Goal: Transaction & Acquisition: Purchase product/service

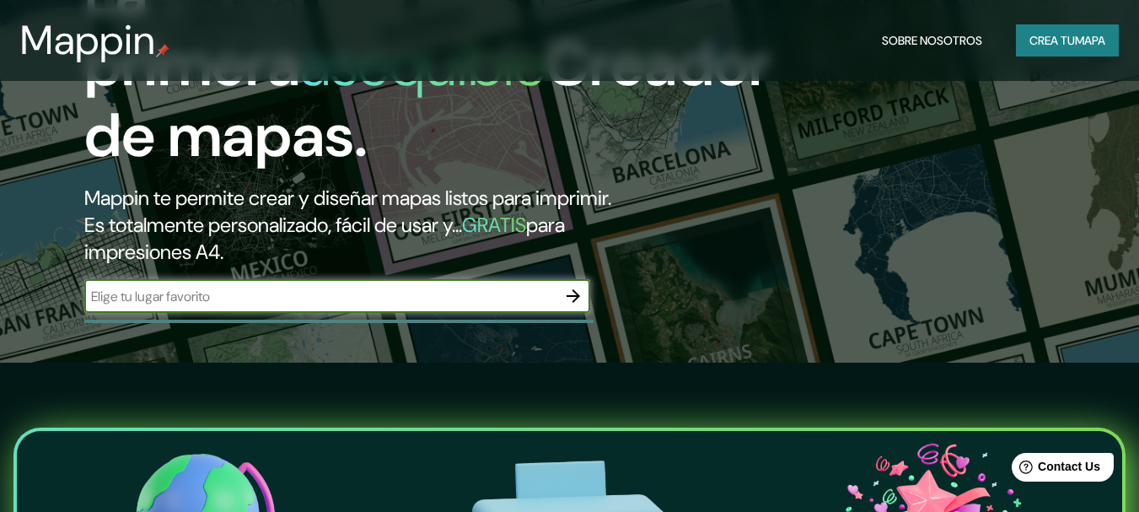
scroll to position [169, 0]
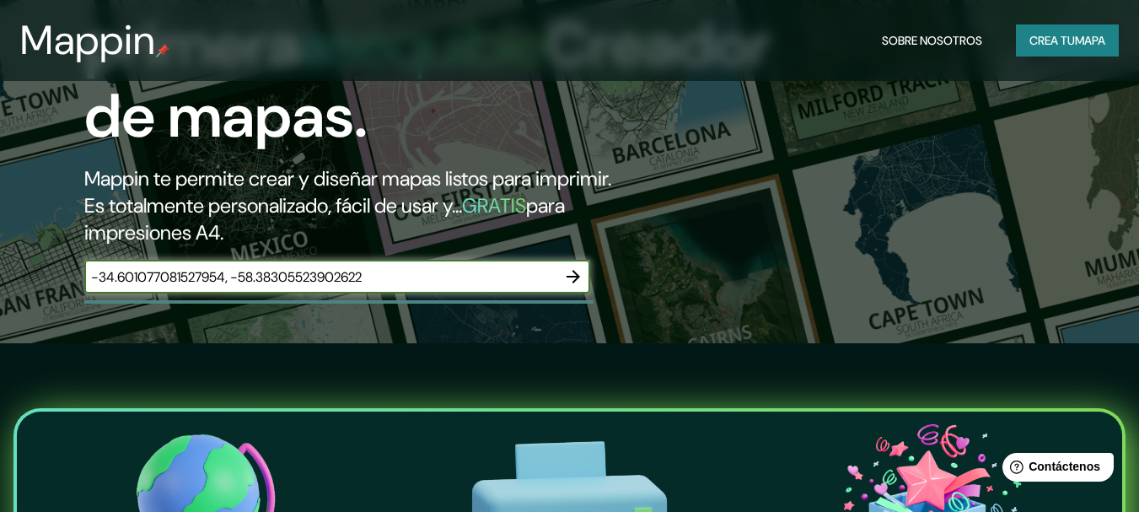
type input "-34.601077081527954, -58.38305523902622"
click at [569, 275] on icon "button" at bounding box center [573, 276] width 20 height 20
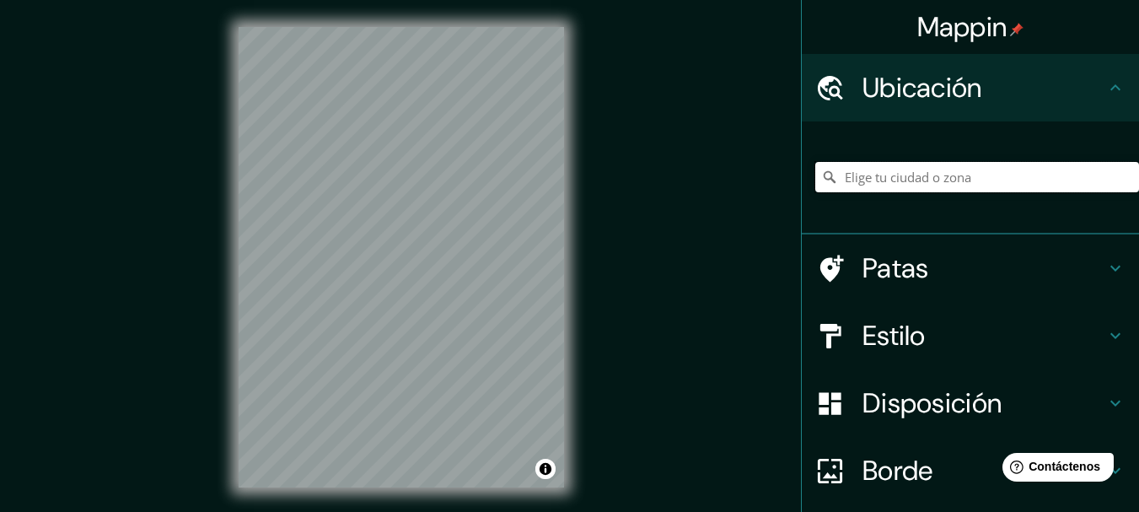
click at [895, 182] on input "Elige tu ciudad o zona" at bounding box center [977, 177] width 324 height 30
paste input "-34.601077081527954, -58.38305523902622"
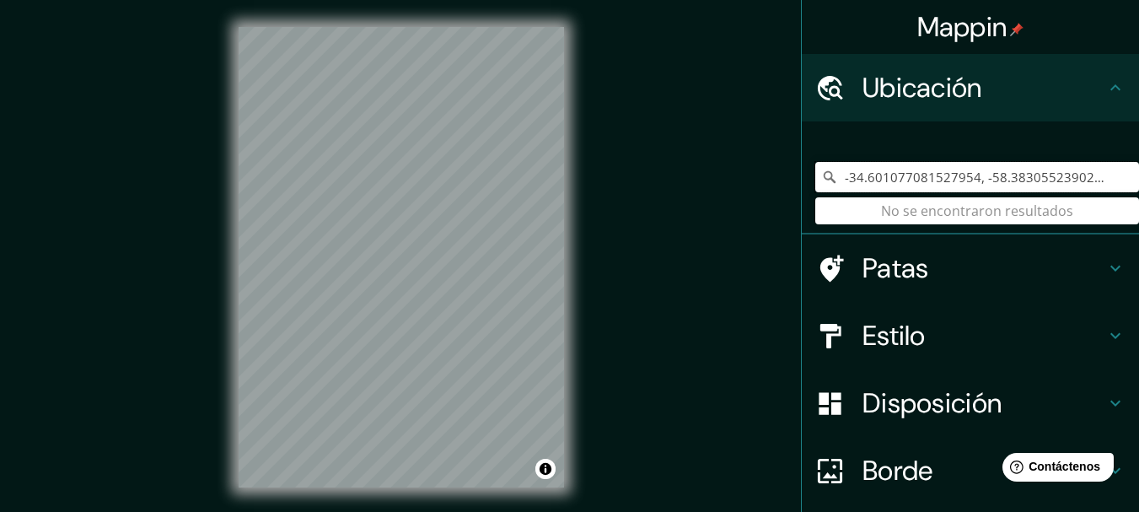
click at [920, 176] on input "-34.601077081527954, -58.38305523902622" at bounding box center [977, 177] width 324 height 30
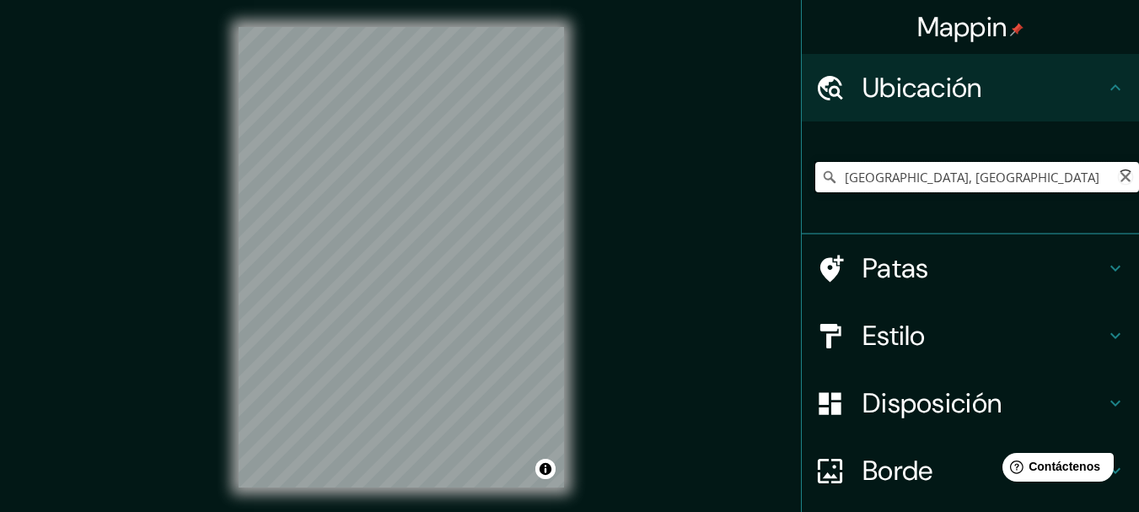
paste input "-34.601077081527954, -58.38305523902622"
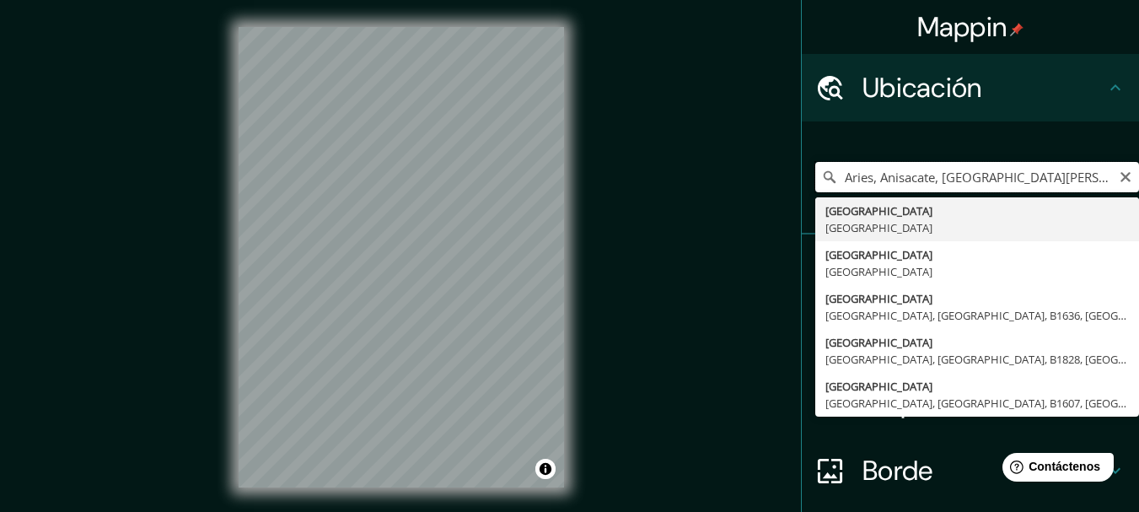
click at [967, 174] on input "Aries, Anisacate, [GEOGRAPHIC_DATA][PERSON_NAME], [GEOGRAPHIC_DATA], [GEOGRAPHI…" at bounding box center [977, 177] width 324 height 30
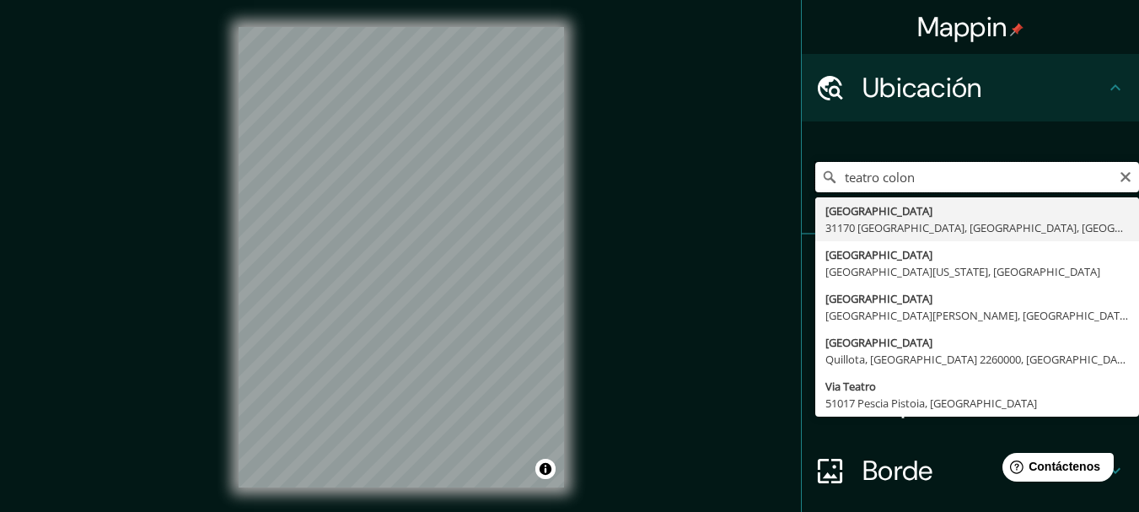
type input "[GEOGRAPHIC_DATA], [GEOGRAPHIC_DATA], [GEOGRAPHIC_DATA]"
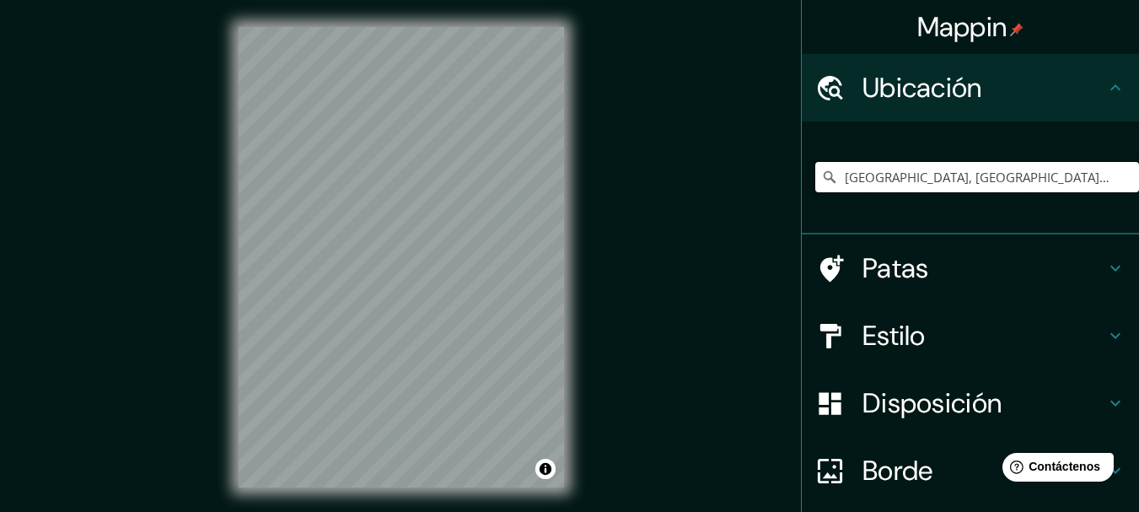
click at [966, 174] on input "[GEOGRAPHIC_DATA], [GEOGRAPHIC_DATA], [GEOGRAPHIC_DATA]" at bounding box center [977, 177] width 324 height 30
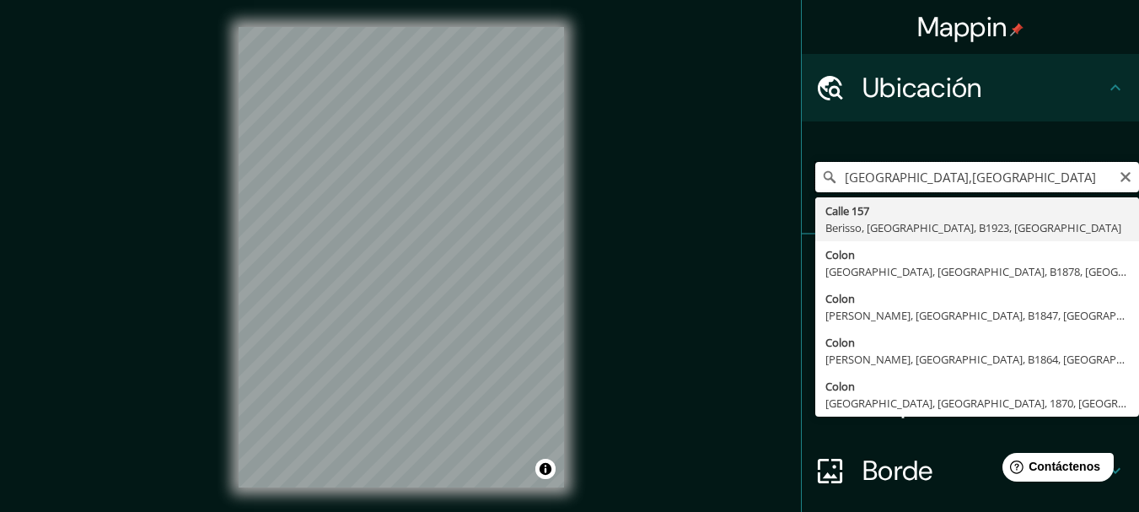
click at [907, 178] on input "[GEOGRAPHIC_DATA],[GEOGRAPHIC_DATA]" at bounding box center [977, 177] width 324 height 30
click at [1039, 179] on input "[GEOGRAPHIC_DATA], [GEOGRAPHIC_DATA]" at bounding box center [977, 177] width 324 height 30
click at [492, 152] on div "Mappin Ubicación teatro colon, [GEOGRAPHIC_DATA] [GEOGRAPHIC_DATA], [GEOGRAPHIC…" at bounding box center [569, 270] width 1139 height 541
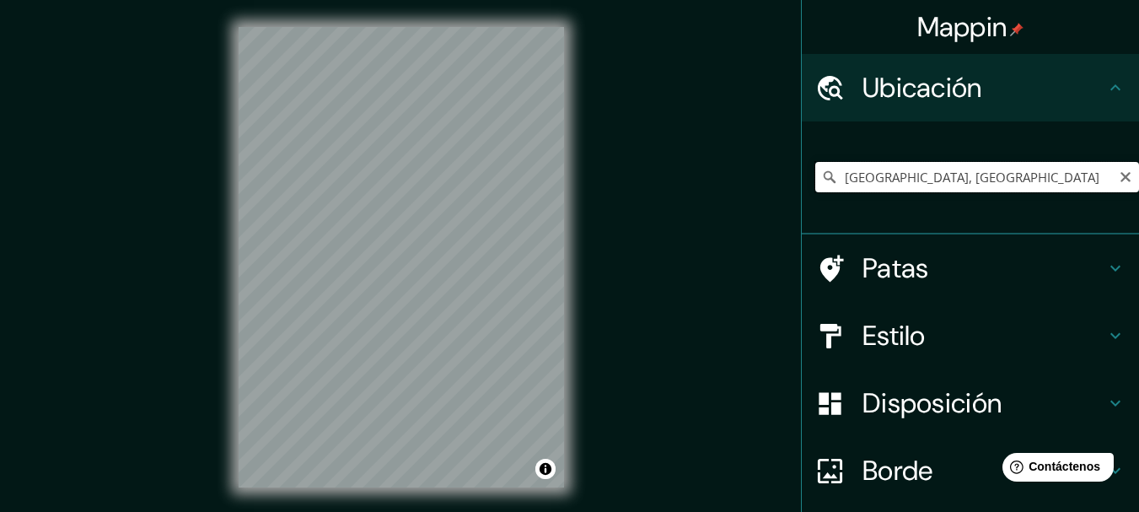
click at [833, 170] on input "[GEOGRAPHIC_DATA], [GEOGRAPHIC_DATA]" at bounding box center [977, 177] width 324 height 30
click at [1037, 181] on input "obelisco, [GEOGRAPHIC_DATA], [GEOGRAPHIC_DATA]" at bounding box center [977, 177] width 324 height 30
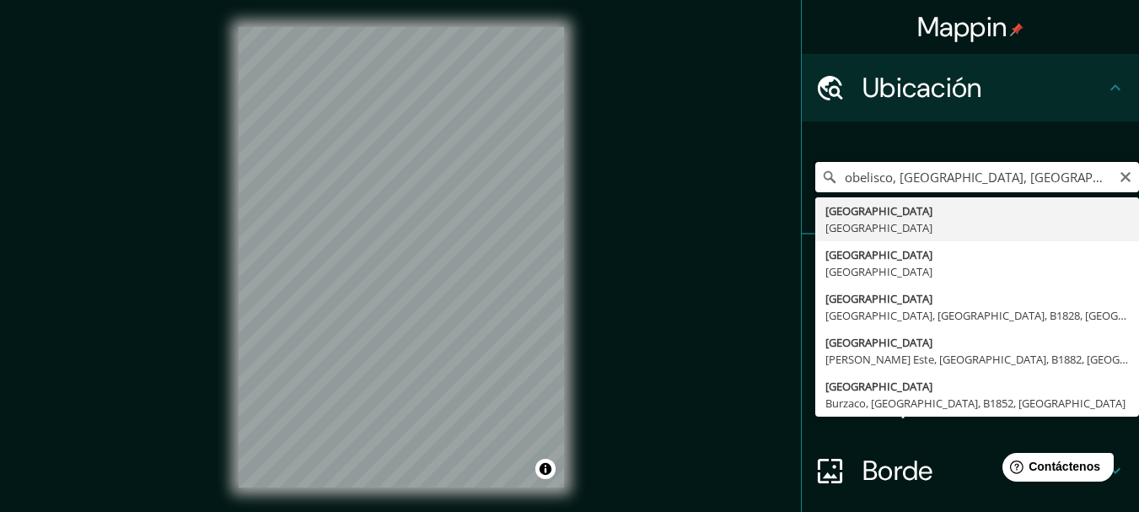
type input "[GEOGRAPHIC_DATA], [GEOGRAPHIC_DATA]"
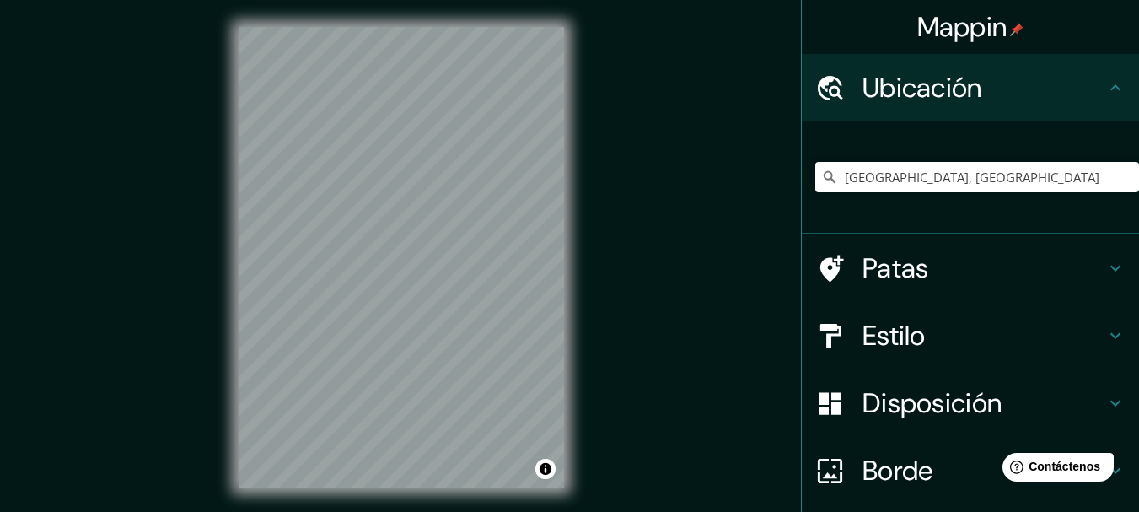
click at [940, 336] on h4 "Estilo" at bounding box center [984, 336] width 243 height 34
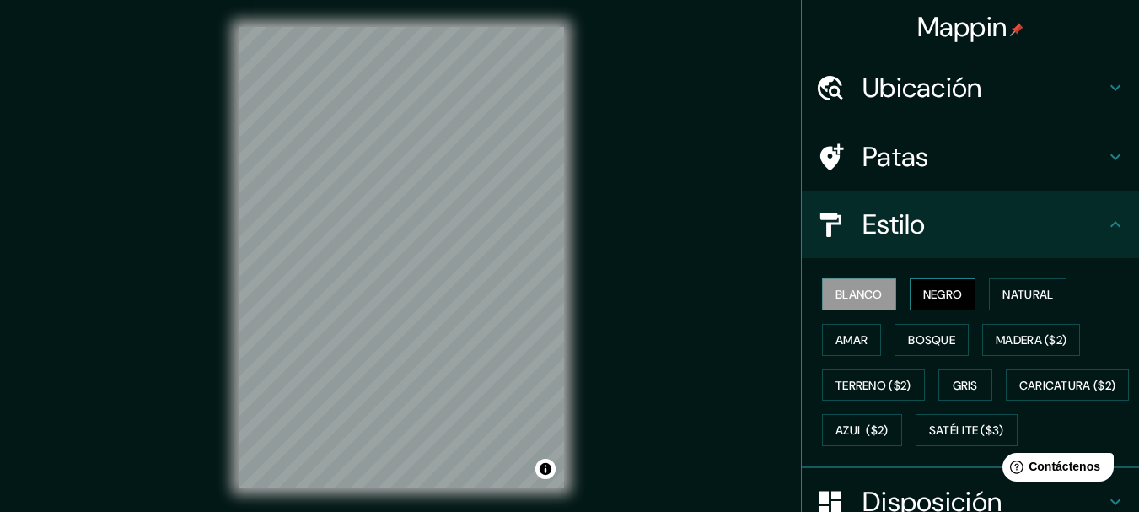
click at [926, 290] on font "Negro" at bounding box center [943, 294] width 40 height 15
click at [1031, 292] on font "Natural" at bounding box center [1027, 294] width 51 height 15
click at [931, 289] on font "Negro" at bounding box center [943, 294] width 40 height 15
click at [822, 294] on button "Blanco" at bounding box center [859, 294] width 74 height 32
click at [923, 296] on font "Negro" at bounding box center [943, 294] width 40 height 15
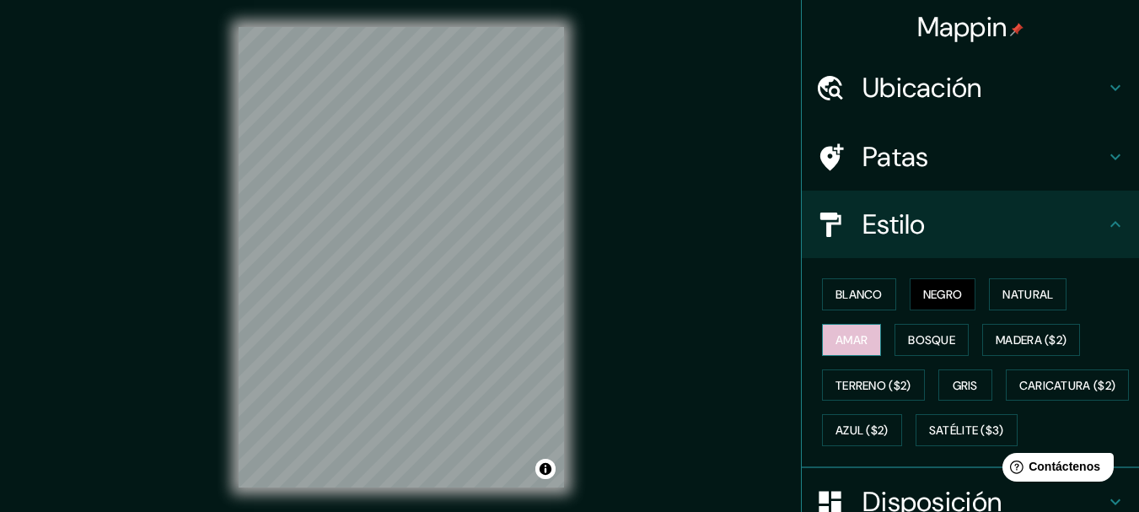
click at [852, 342] on font "Amar" at bounding box center [852, 339] width 32 height 15
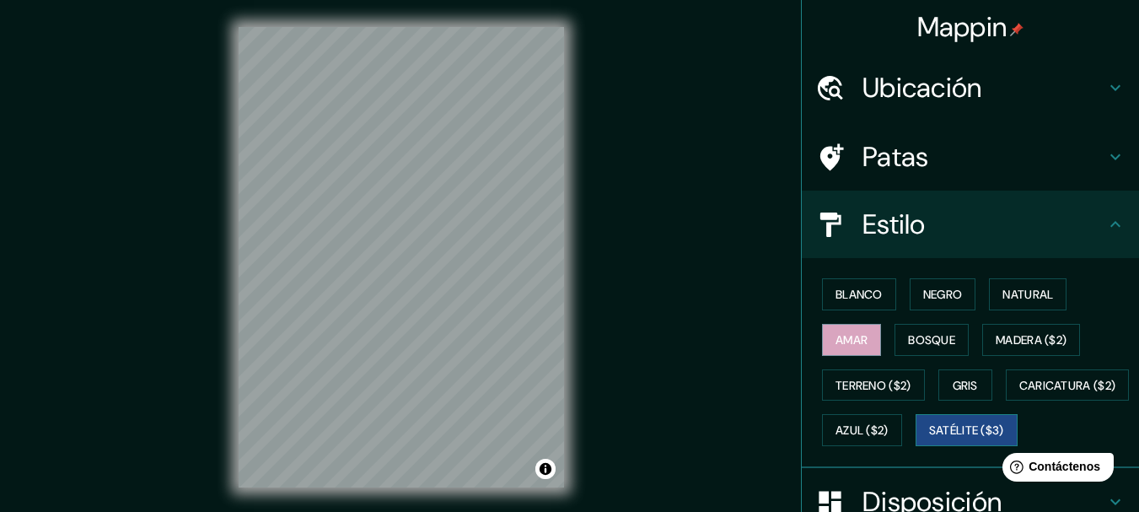
click at [929, 438] on font "Satélite ($3)" at bounding box center [966, 430] width 75 height 15
click at [938, 376] on button "Gris" at bounding box center [965, 385] width 54 height 32
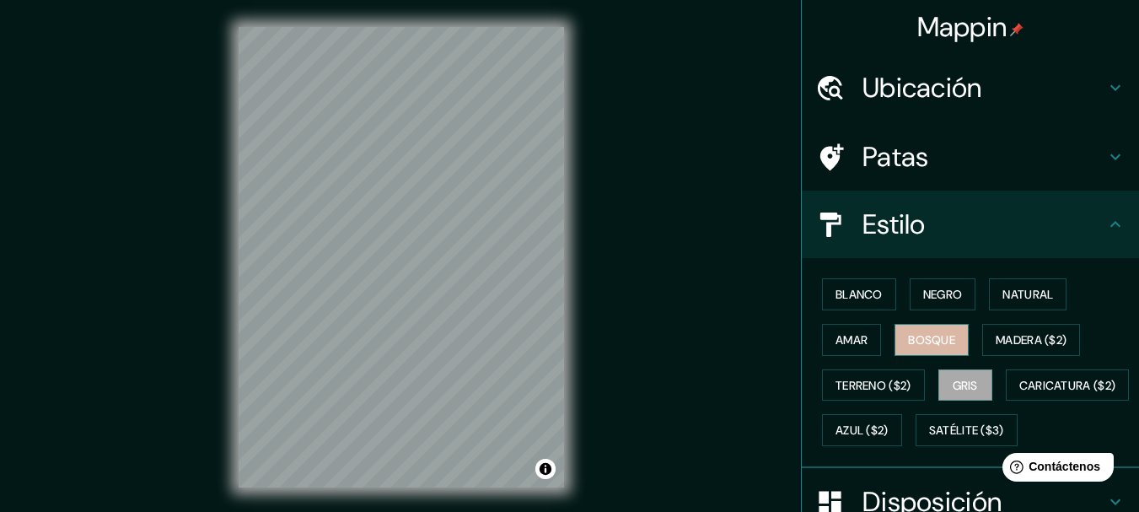
click at [923, 338] on font "Bosque" at bounding box center [931, 339] width 47 height 15
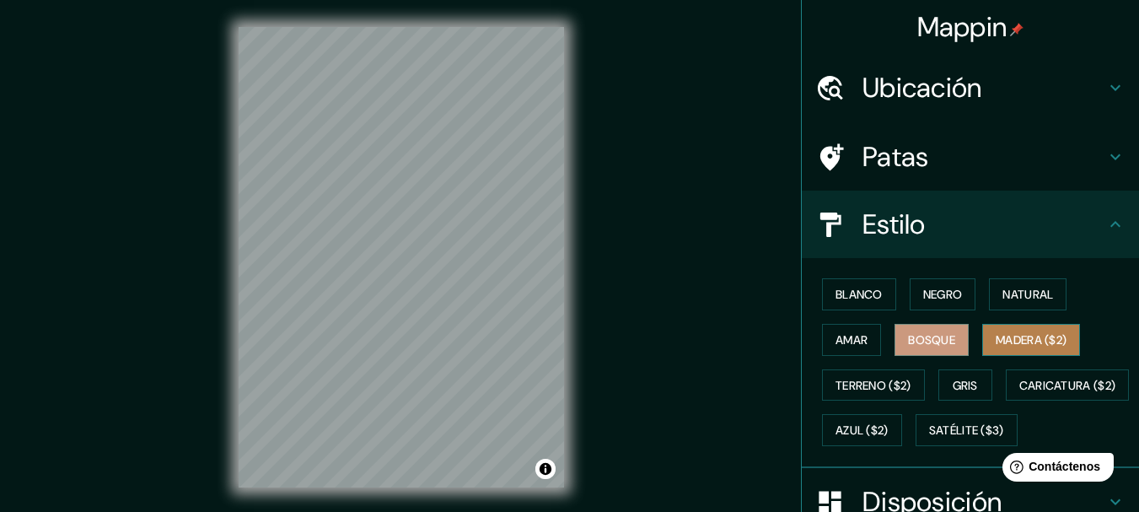
click at [1029, 353] on button "Madera ($2)" at bounding box center [1031, 340] width 98 height 32
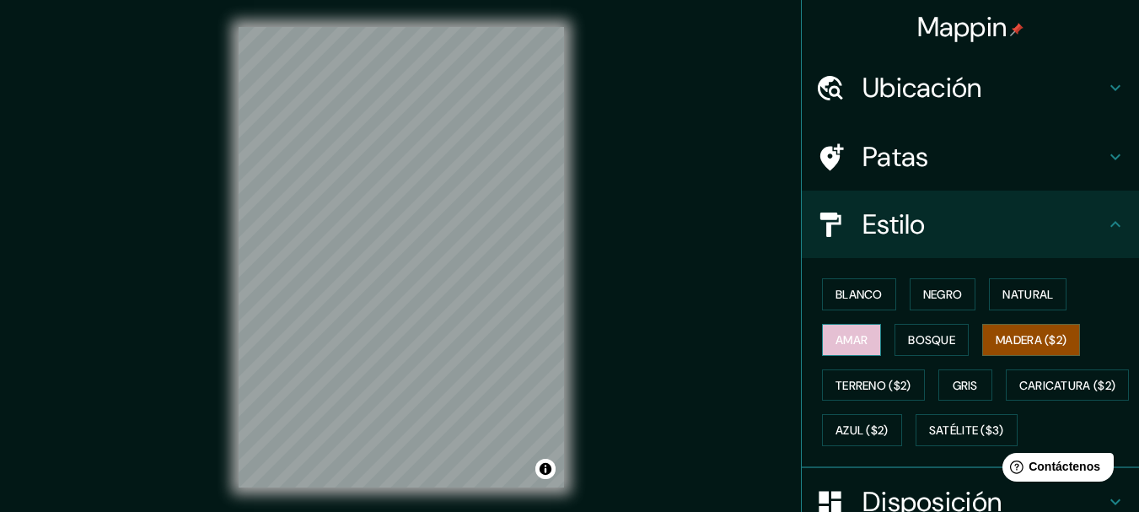
click at [841, 345] on font "Amar" at bounding box center [852, 339] width 32 height 15
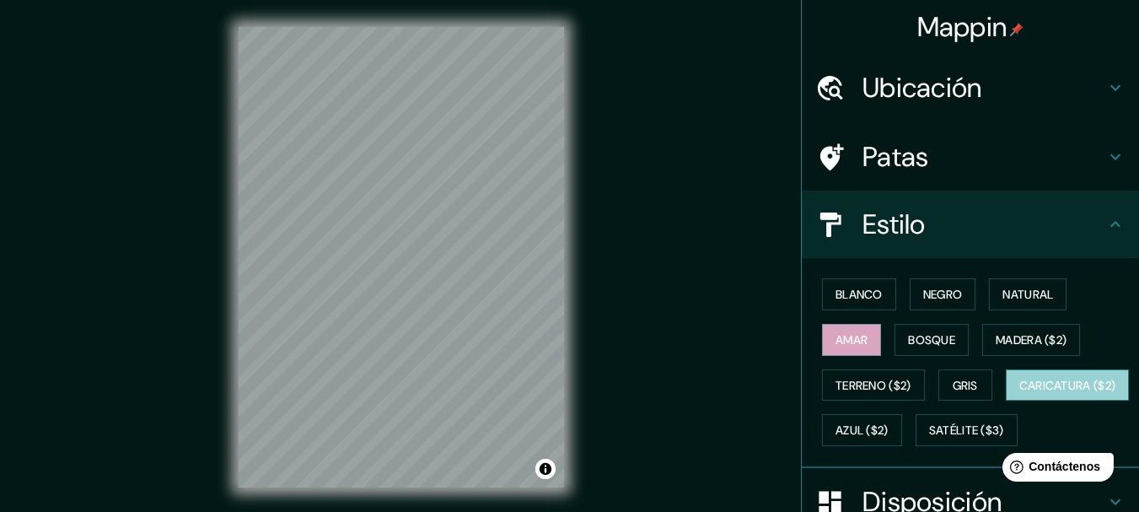
click at [1019, 393] on font "Caricatura ($2)" at bounding box center [1067, 385] width 97 height 15
click at [849, 351] on button "Amar" at bounding box center [851, 340] width 59 height 32
